Goal: Information Seeking & Learning: Check status

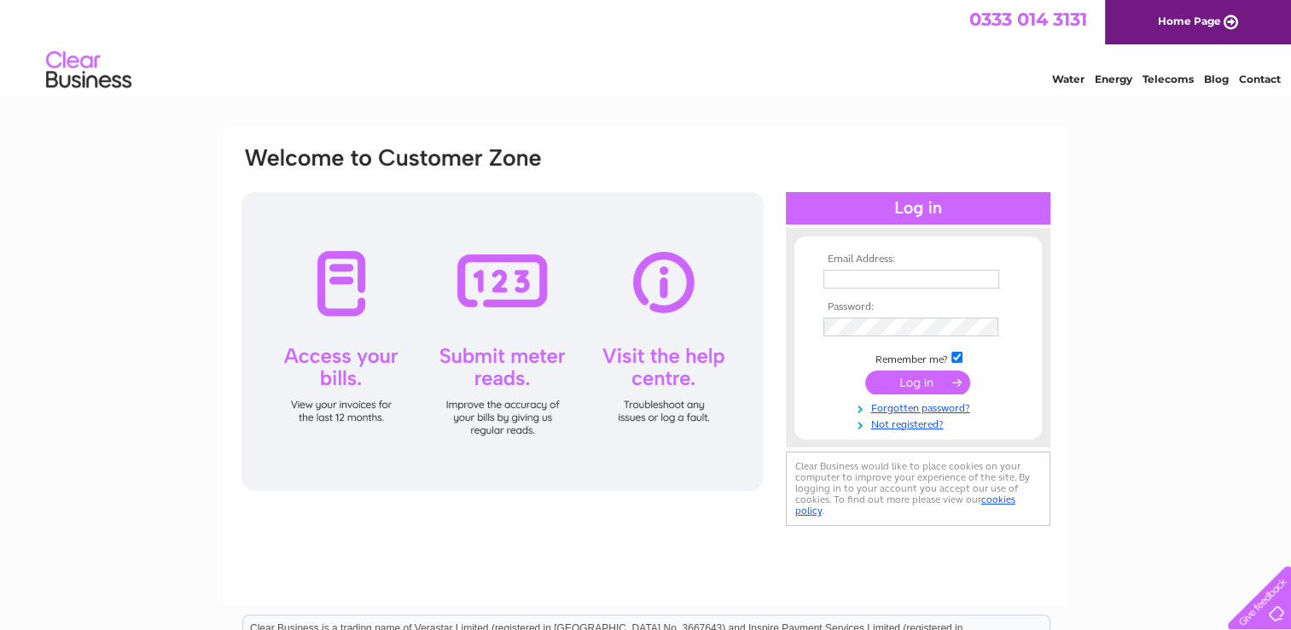
click at [880, 276] on input "text" at bounding box center [912, 279] width 176 height 19
type input "mrshiftitpembs@gmail.com"
click at [932, 382] on input "submit" at bounding box center [917, 383] width 105 height 24
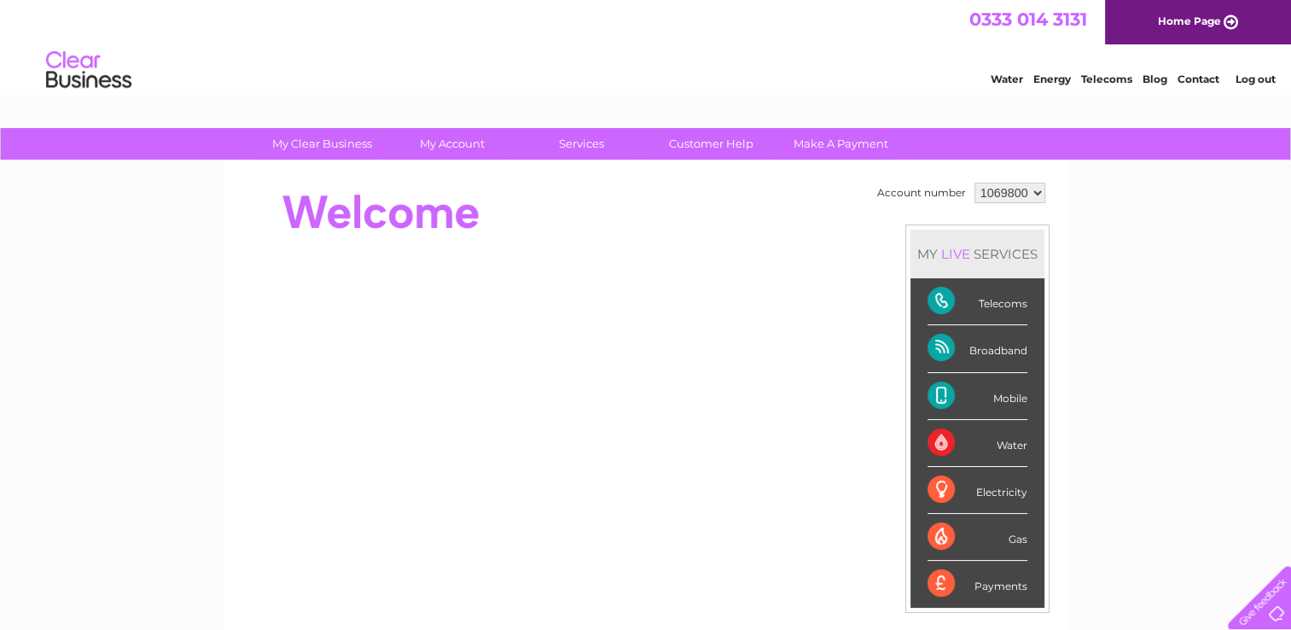
click at [1036, 190] on select "1069800" at bounding box center [1010, 193] width 71 height 20
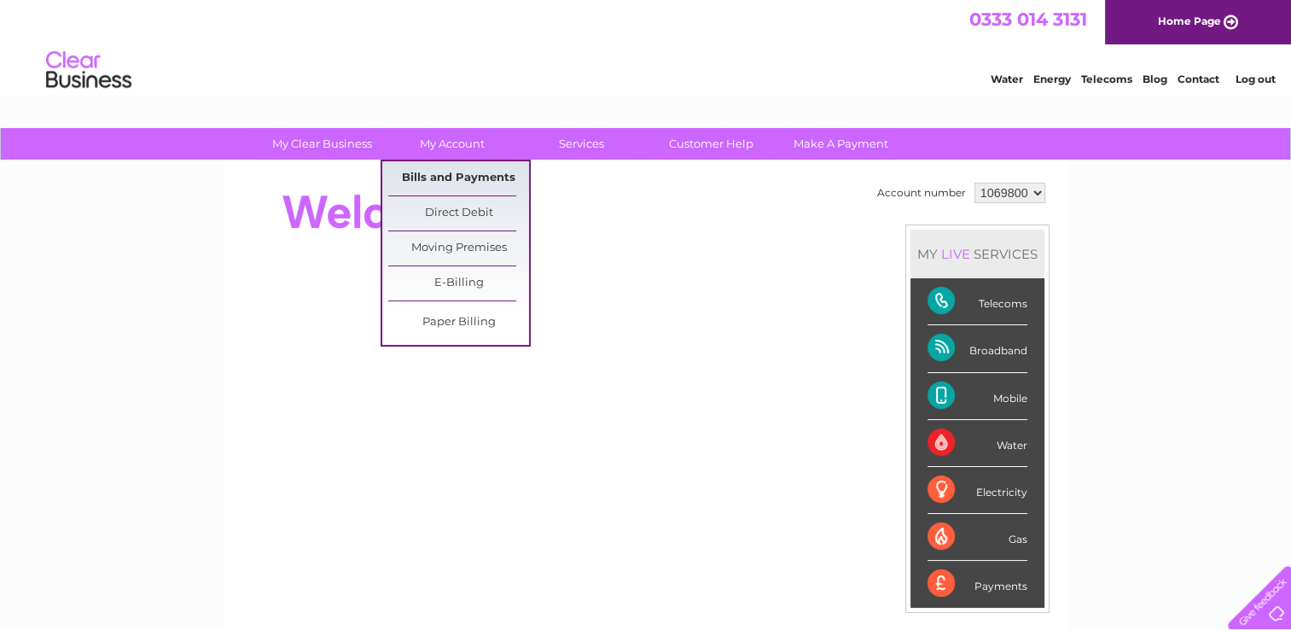
click at [462, 173] on link "Bills and Payments" at bounding box center [458, 178] width 141 height 34
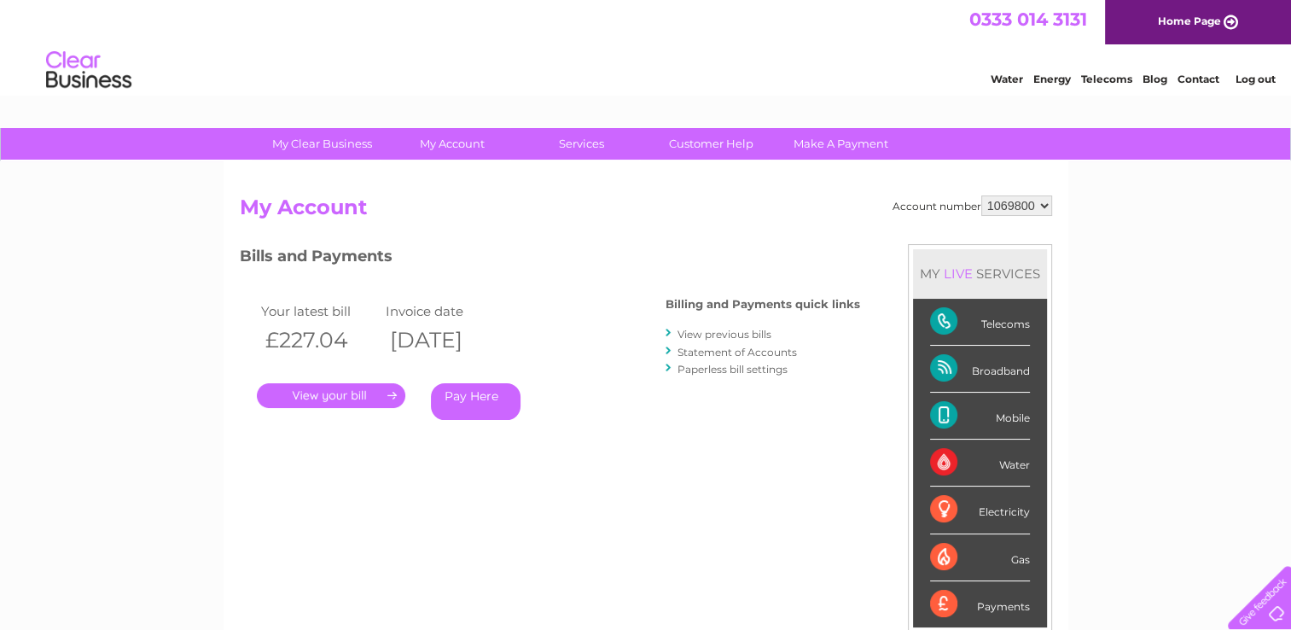
click at [739, 351] on link "Statement of Accounts" at bounding box center [737, 352] width 119 height 13
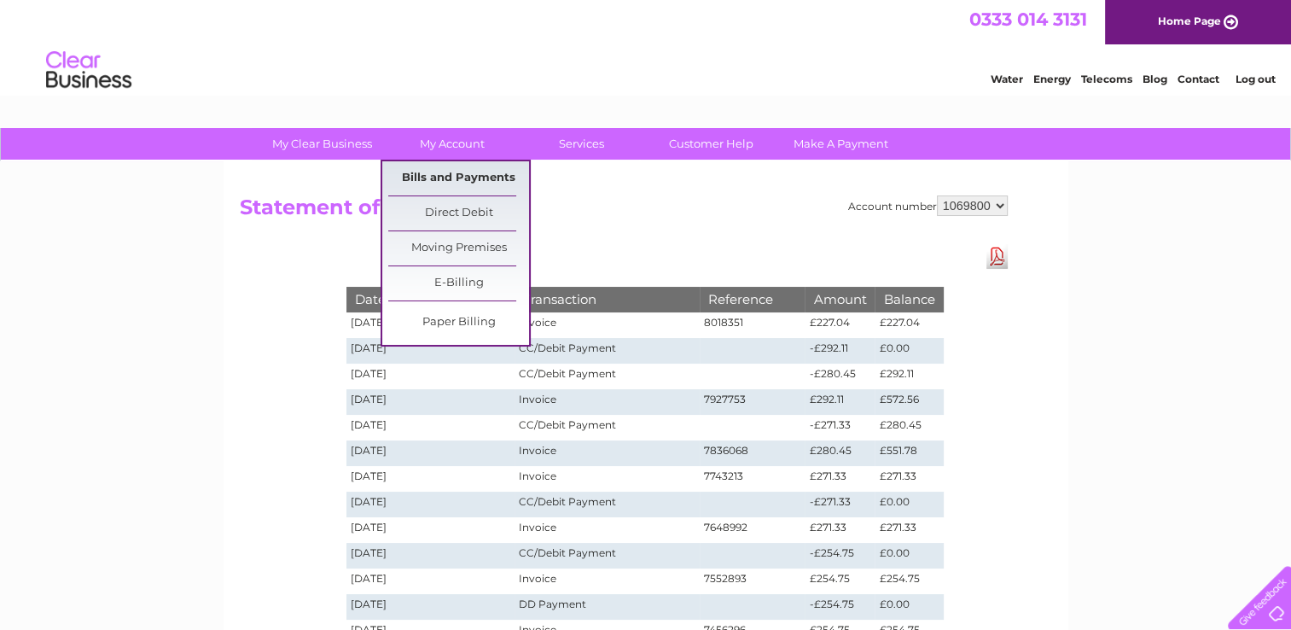
click at [488, 189] on link "Bills and Payments" at bounding box center [458, 178] width 141 height 34
click at [452, 180] on link "Bills and Payments" at bounding box center [458, 178] width 141 height 34
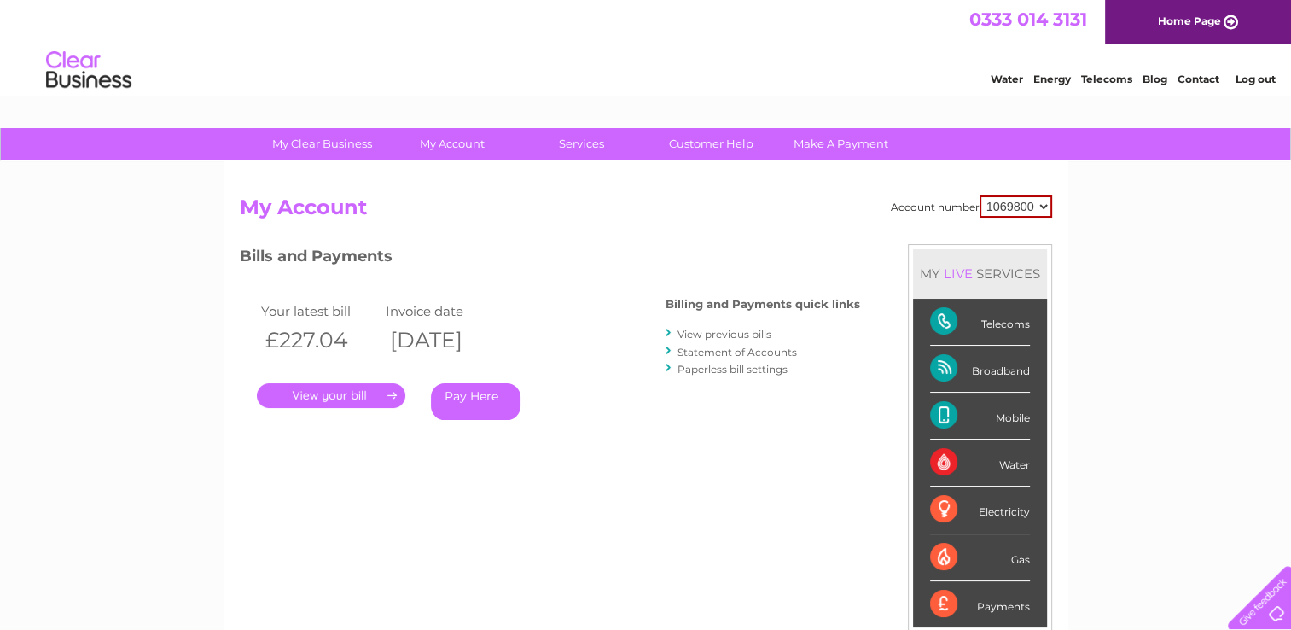
click at [372, 398] on link "." at bounding box center [331, 395] width 149 height 25
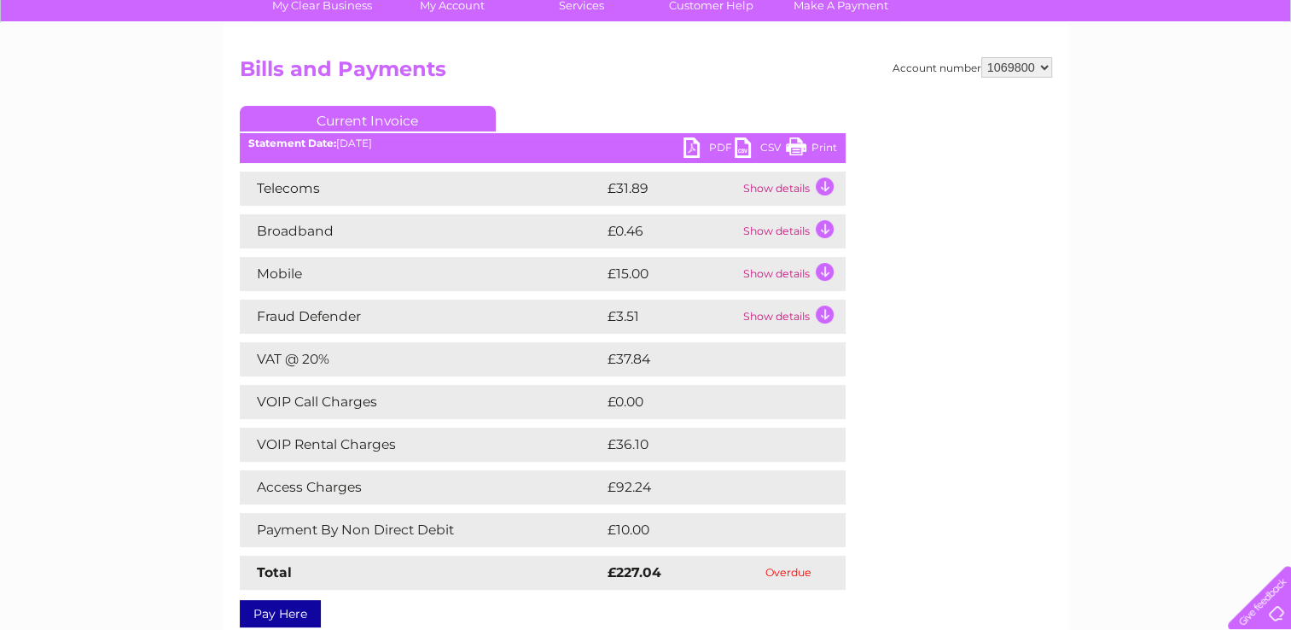
scroll to position [139, 0]
